Goal: Task Accomplishment & Management: Manage account settings

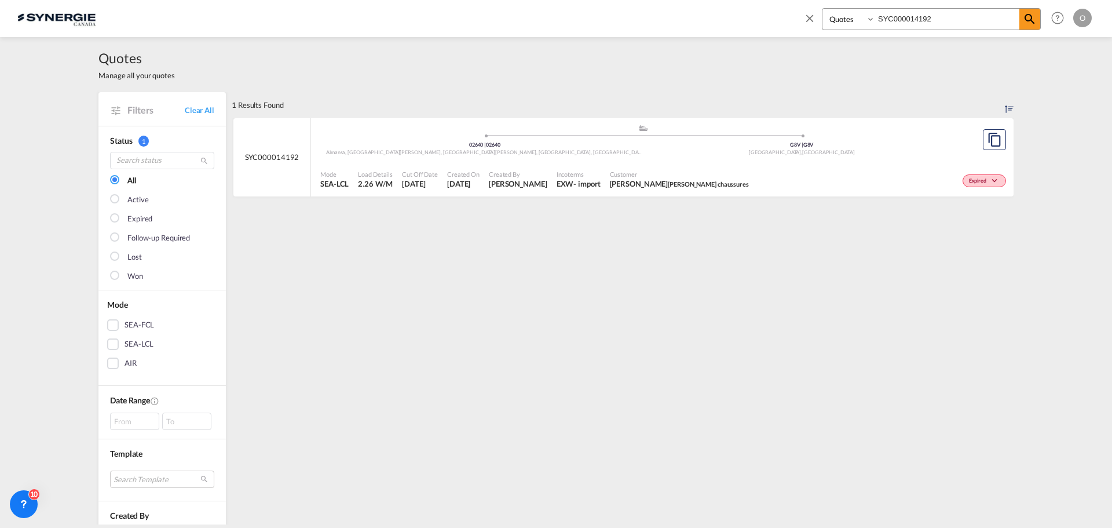
select select "Quotes"
drag, startPoint x: 932, startPoint y: 20, endPoint x: 840, endPoint y: 19, distance: 92.1
click at [840, 19] on div "Bookings Quotes Enquiries SYC000014192" at bounding box center [931, 19] width 219 height 22
paste input "897"
type input "SYC000014897"
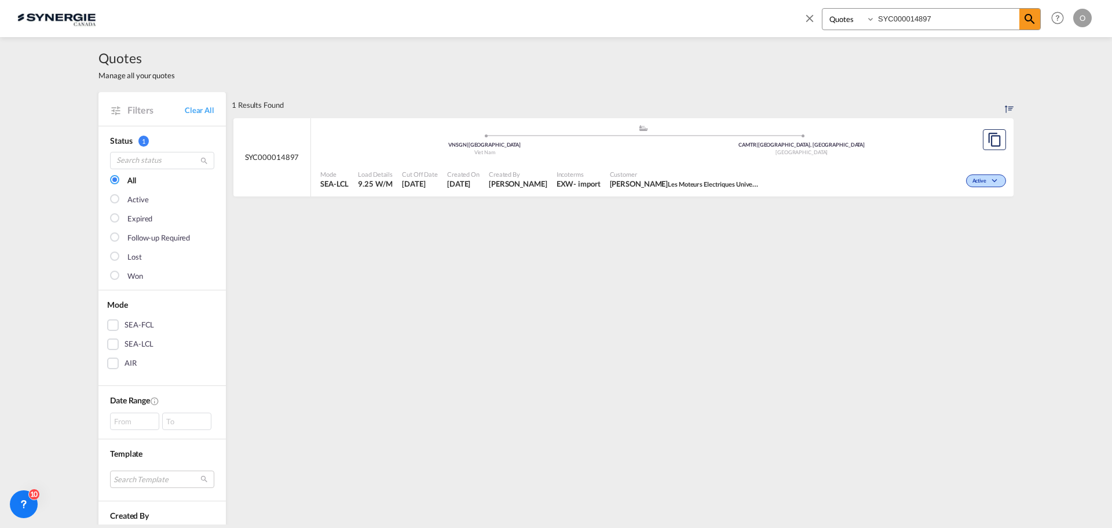
click at [687, 180] on span "Les Moteurs Electriques Universal" at bounding box center [716, 183] width 96 height 9
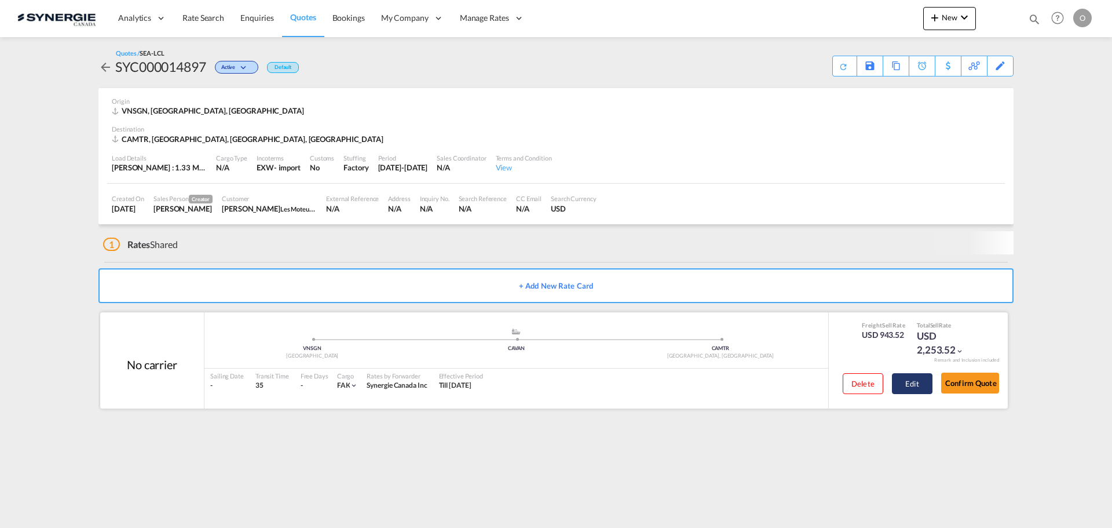
click at [909, 382] on button "Edit" at bounding box center [912, 383] width 41 height 21
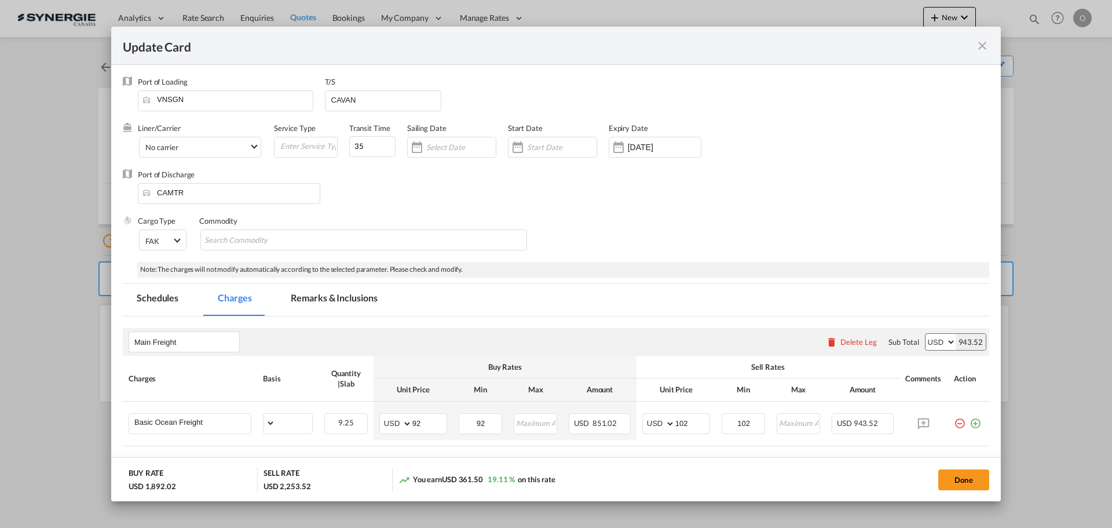
select select "per_w/m"
select select "flat"
select select "per_shipment"
select select "per_hbl"
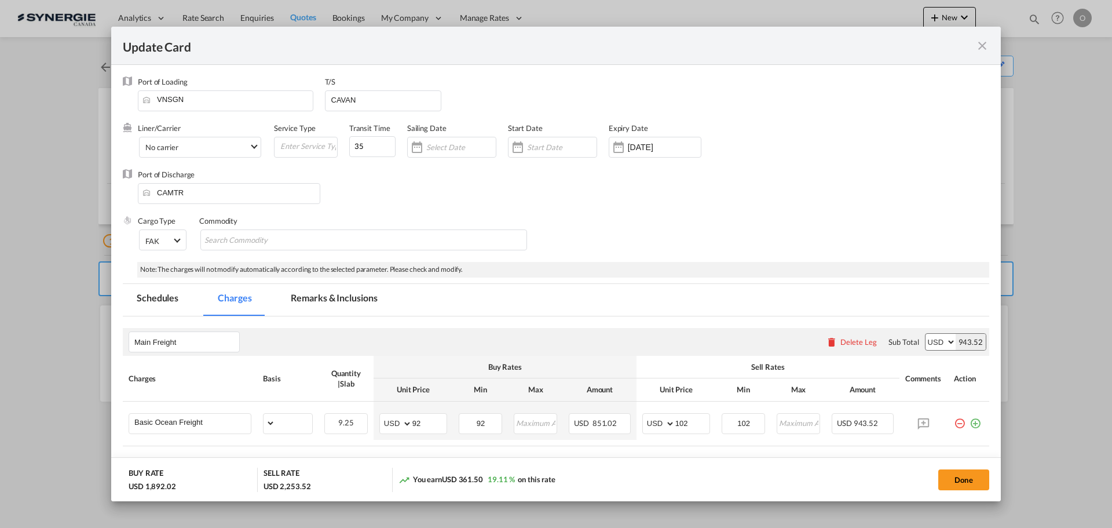
select select "flat"
select select "per_shipment"
select select "per_bl"
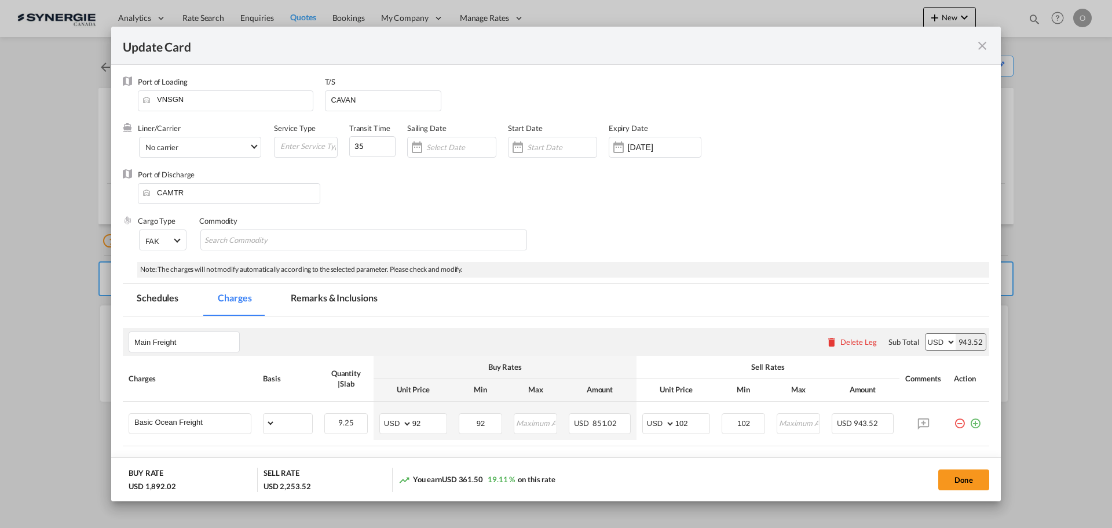
select select "per_bl"
select select "per_shipment"
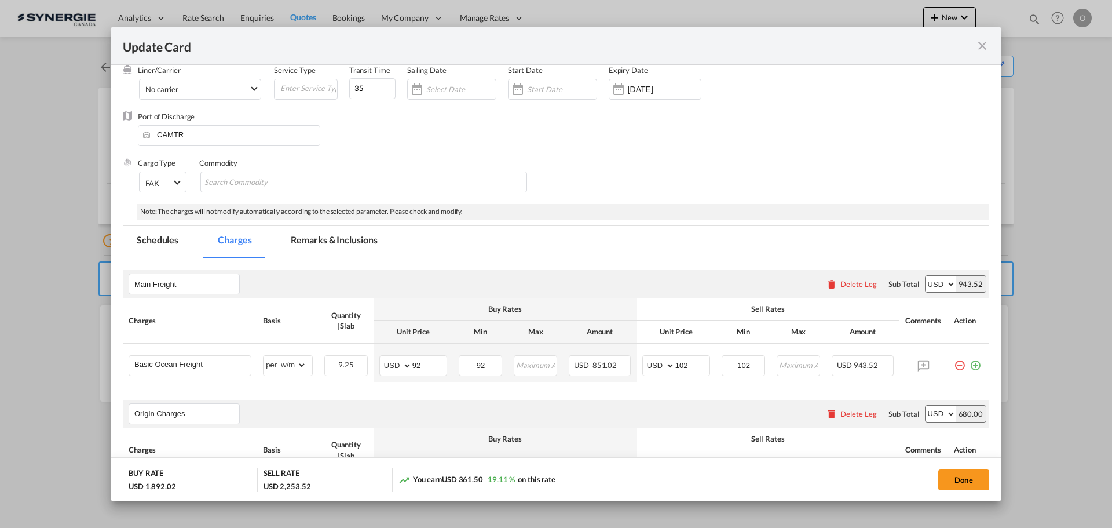
click at [331, 238] on md-tab-item "Remarks & Inclusions" at bounding box center [334, 242] width 114 height 32
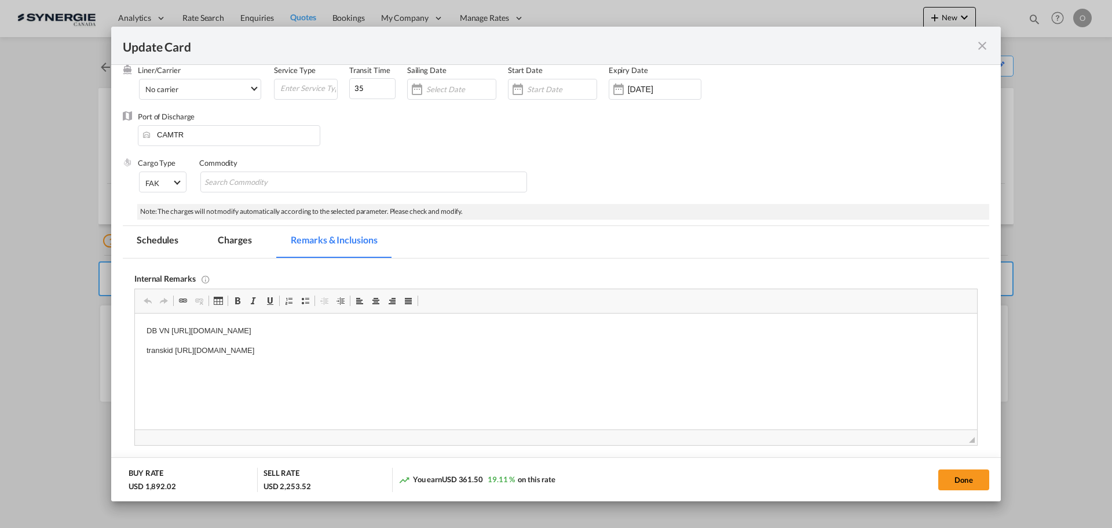
scroll to position [0, 0]
drag, startPoint x: 171, startPoint y: 328, endPoint x: 281, endPoint y: 333, distance: 109.5
drag, startPoint x: 171, startPoint y: 328, endPoint x: 495, endPoint y: 331, distance: 323.7
click at [495, 331] on p "DB VN [URL][DOMAIN_NAME]" at bounding box center [556, 331] width 819 height 12
drag, startPoint x: 482, startPoint y: 352, endPoint x: 1000, endPoint y: 342, distance: 518.4
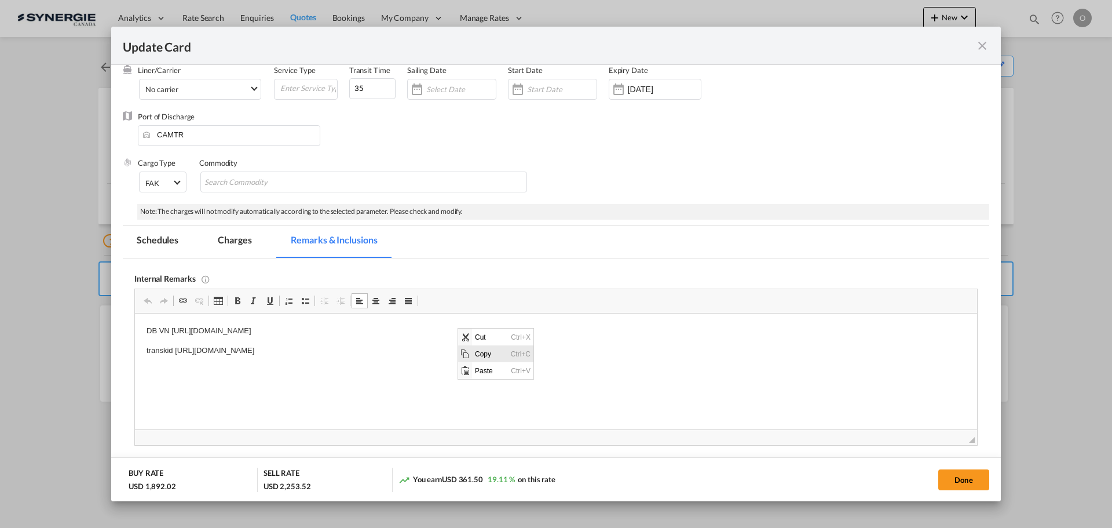
click at [482, 352] on span "Copy" at bounding box center [490, 353] width 36 height 17
copy p "[URL][DOMAIN_NAME]"
